Goal: Task Accomplishment & Management: Use online tool/utility

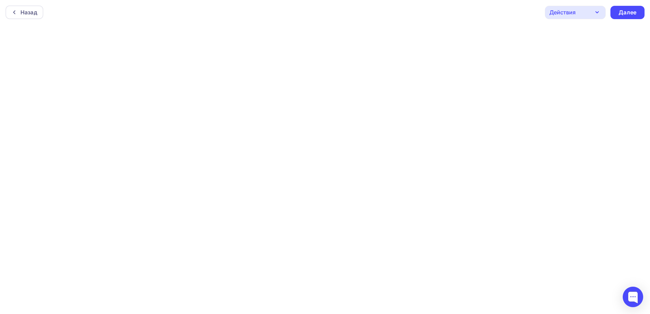
scroll to position [2, 0]
click at [625, 9] on div "Далее" at bounding box center [628, 11] width 18 height 8
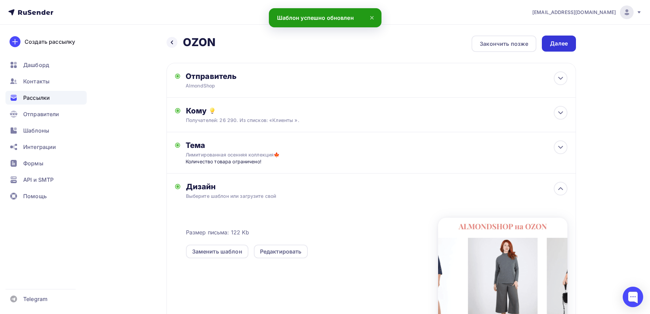
click at [567, 44] on div "Далее" at bounding box center [559, 44] width 18 height 8
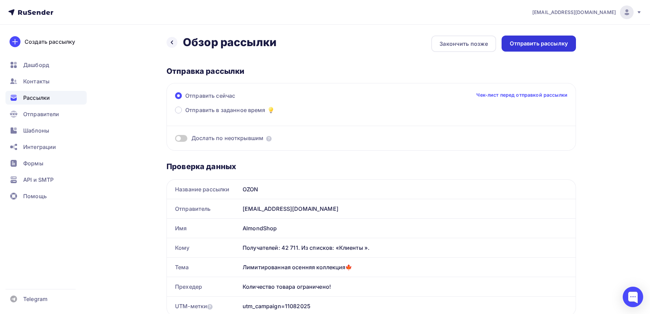
click at [551, 44] on div "Отправить рассылку" at bounding box center [539, 44] width 58 height 8
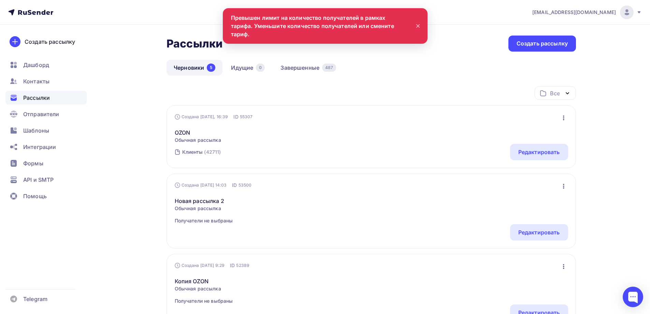
click at [639, 162] on div "[EMAIL_ADDRESS][DOMAIN_NAME] Аккаунт Тарифы Выйти Создать рассылку [GEOGRAPHIC_…" at bounding box center [325, 285] width 650 height 571
